Goal: Information Seeking & Learning: Learn about a topic

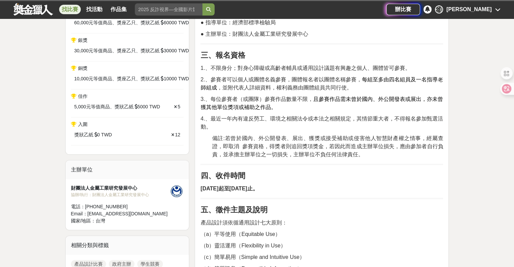
scroll to position [237, 0]
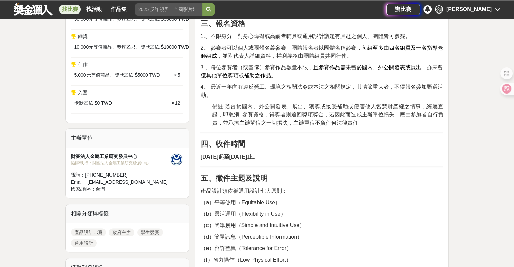
drag, startPoint x: 260, startPoint y: 157, endPoint x: 289, endPoint y: 161, distance: 30.0
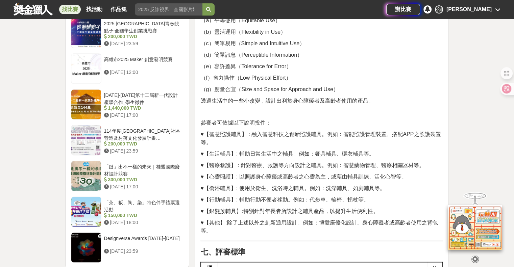
scroll to position [913, 0]
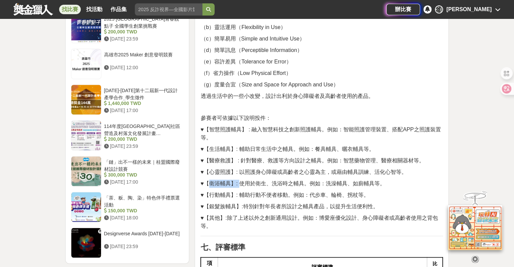
drag, startPoint x: 210, startPoint y: 183, endPoint x: 242, endPoint y: 187, distance: 33.0
click at [242, 187] on div "一、活動目的 本競賽 主要目的 將徵選符合主題概念表現的通用設計作品，包含身心障礙與高齡者輔具通用設計及其他能夠改善或提升生活品質，增加生活便利性，促進環境永…" at bounding box center [321, 136] width 243 height 1633
click at [358, 195] on span "♥【行動輔具】: 輔助行動不便者移動。例如：代步車、輪椅、拐杖等。" at bounding box center [284, 195] width 168 height 6
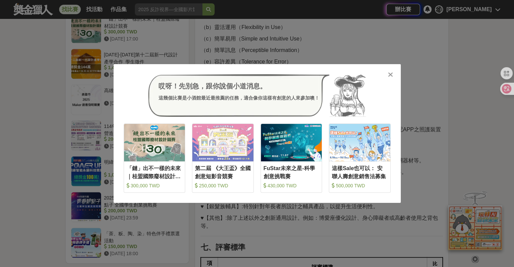
click at [392, 75] on icon at bounding box center [390, 74] width 5 height 7
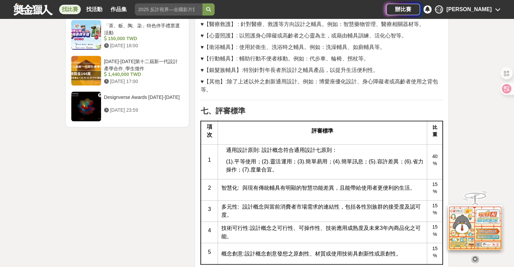
scroll to position [1048, 0]
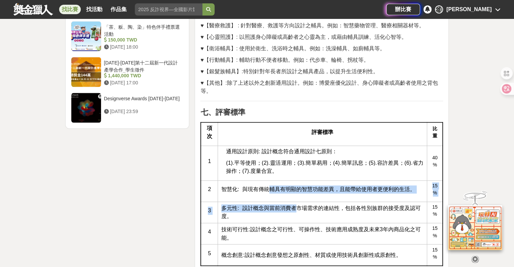
drag, startPoint x: 256, startPoint y: 185, endPoint x: 283, endPoint y: 205, distance: 33.6
click at [283, 205] on tbody "項次 評審標準 比重 1 通用設計原則: 設計概念符合通用設計七原則： (1).平等使用；(2).靈活運用；(3).簡單易用；(4).簡單訊息；(5).容許差…" at bounding box center [322, 194] width 242 height 144
click at [283, 210] on span "多元性: 設計概念與當前消費者市場需求的連結性，包括各性別族群的接受度及認可度。" at bounding box center [320, 212] width 199 height 14
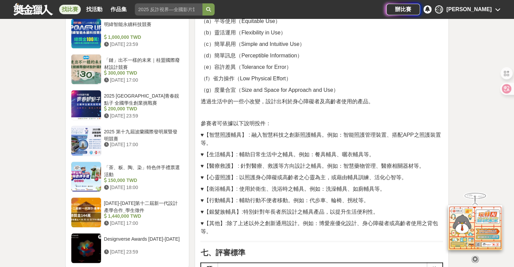
scroll to position [980, 0]
